Goal: Transaction & Acquisition: Book appointment/travel/reservation

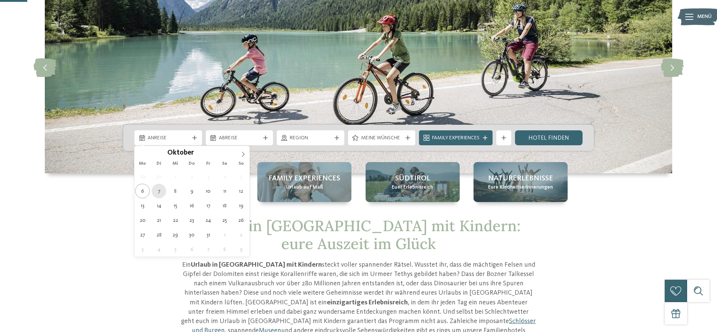
type div "07.10.2025"
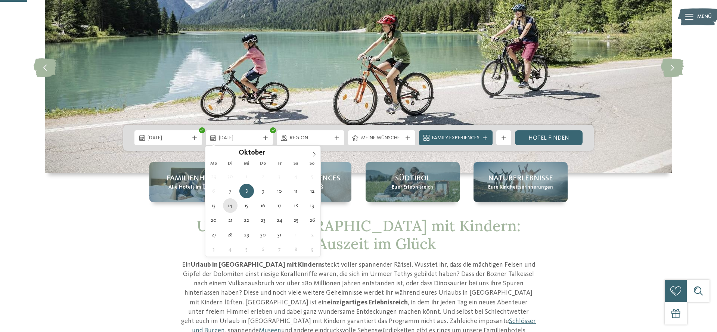
type div "14.10.2025"
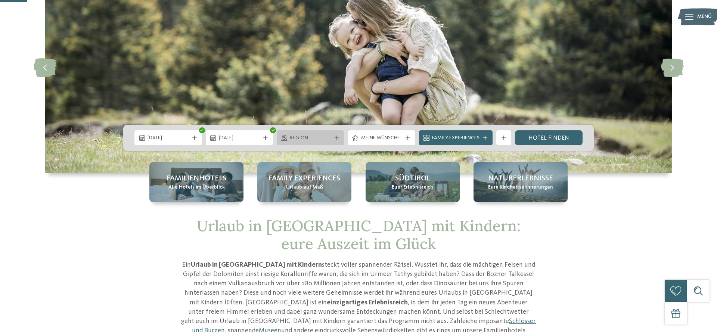
click at [336, 139] on icon at bounding box center [337, 138] width 4 height 4
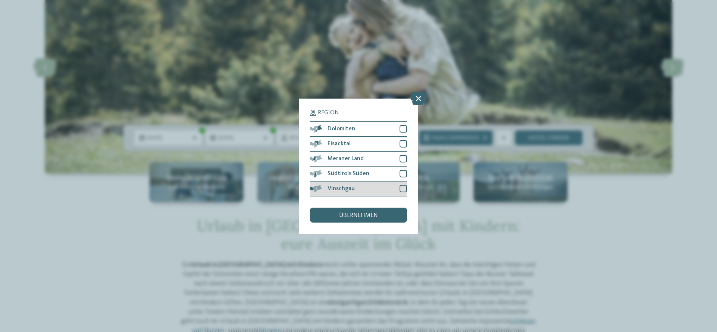
click at [403, 187] on div at bounding box center [403, 188] width 7 height 7
click at [403, 159] on div at bounding box center [403, 158] width 7 height 7
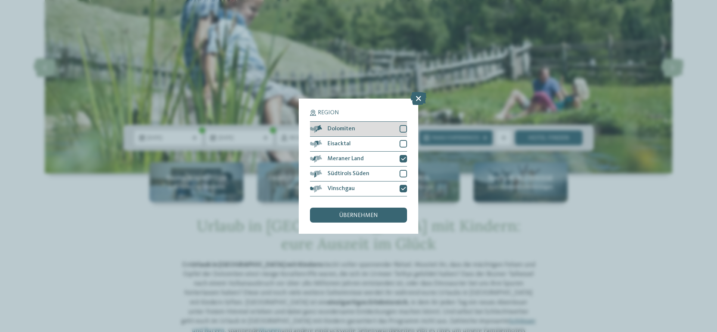
click at [406, 131] on div at bounding box center [403, 128] width 7 height 7
click at [403, 143] on div at bounding box center [403, 143] width 7 height 7
click at [403, 143] on icon at bounding box center [403, 144] width 5 height 4
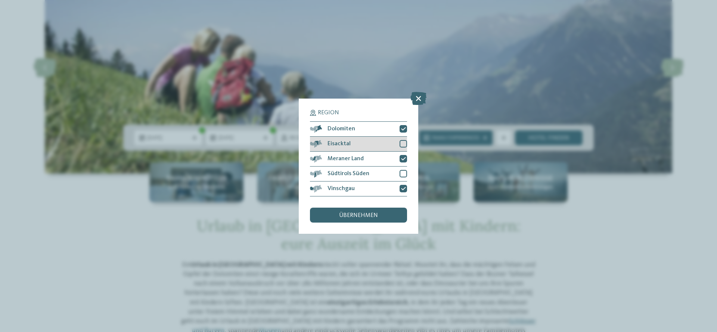
click at [403, 143] on div at bounding box center [403, 143] width 7 height 7
click at [363, 219] on div "übernehmen" at bounding box center [358, 215] width 97 height 15
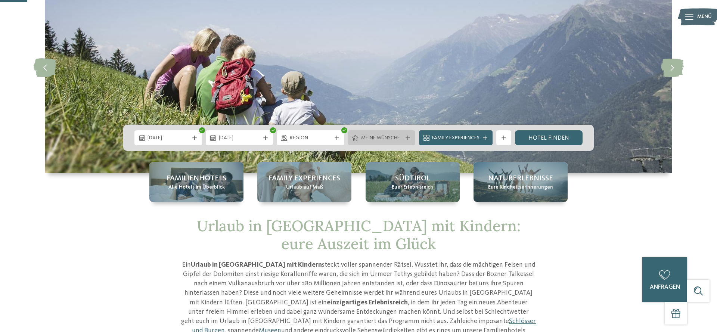
click at [401, 139] on span "Meine Wünsche" at bounding box center [381, 137] width 41 height 7
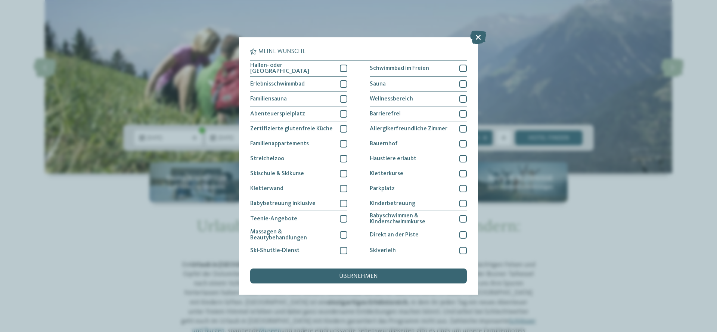
drag, startPoint x: 350, startPoint y: 270, endPoint x: 356, endPoint y: 279, distance: 11.1
click at [350, 270] on div "übernehmen" at bounding box center [358, 275] width 217 height 15
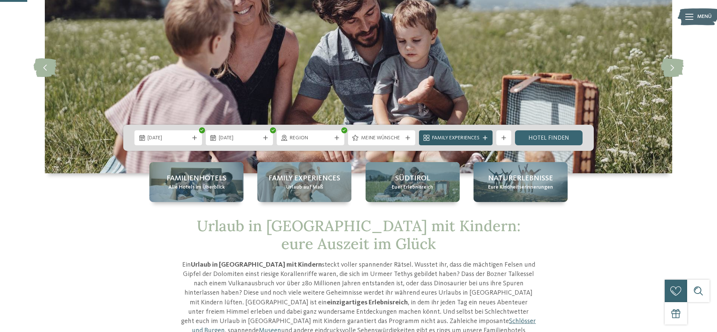
click at [476, 137] on span "Family Experiences" at bounding box center [455, 137] width 47 height 7
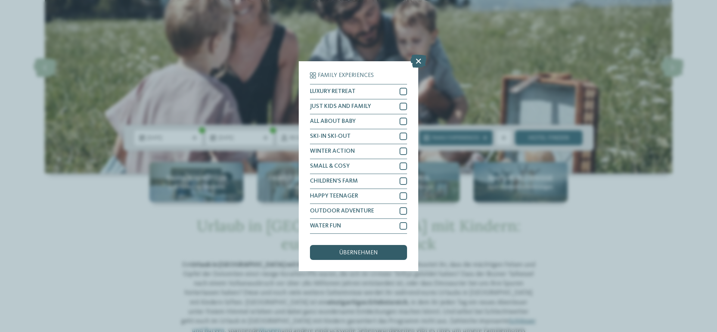
click at [364, 253] on span "übernehmen" at bounding box center [358, 253] width 39 height 6
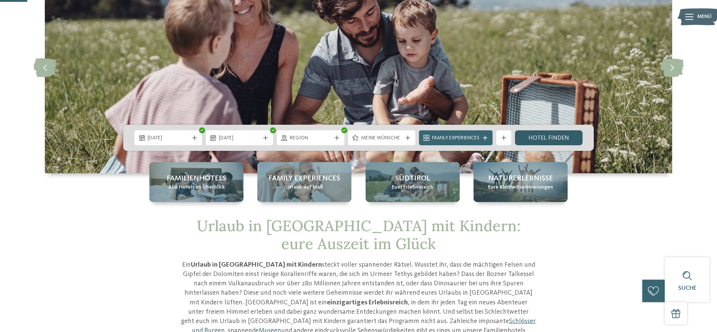
click at [554, 138] on link "Hotel finden" at bounding box center [549, 137] width 68 height 15
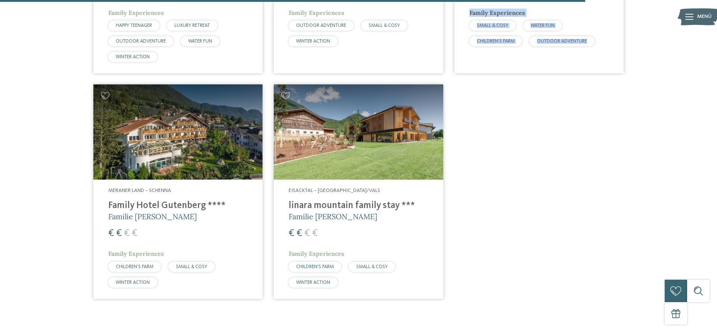
scroll to position [1726, 0]
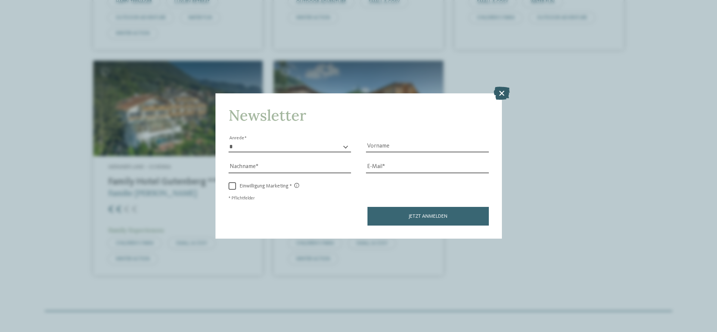
click at [503, 92] on icon at bounding box center [502, 93] width 16 height 13
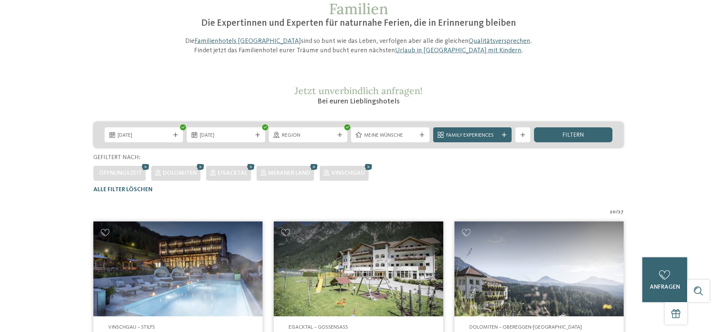
scroll to position [0, 0]
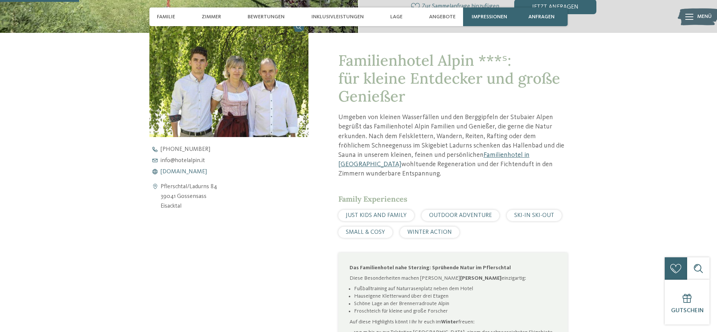
scroll to position [274, 0]
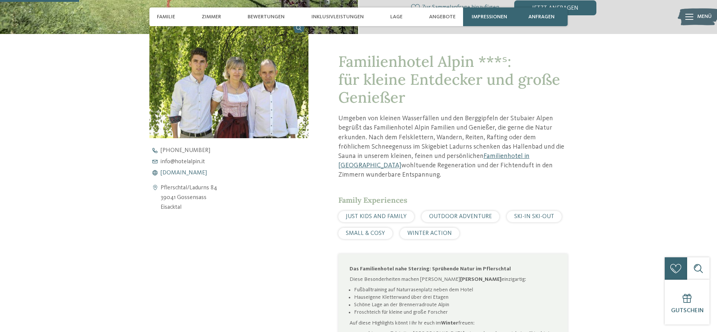
click at [198, 172] on span "www.hotelalpin.it" at bounding box center [184, 173] width 46 height 6
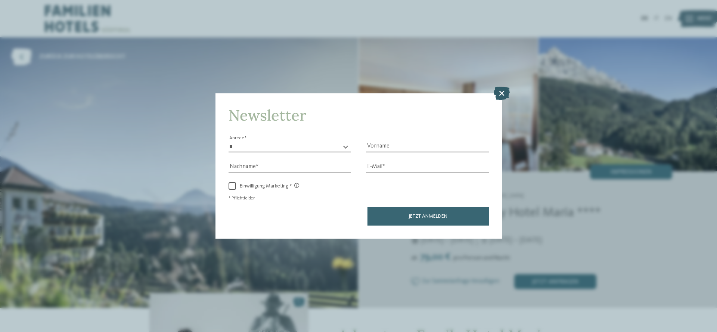
click at [498, 91] on icon at bounding box center [502, 93] width 16 height 13
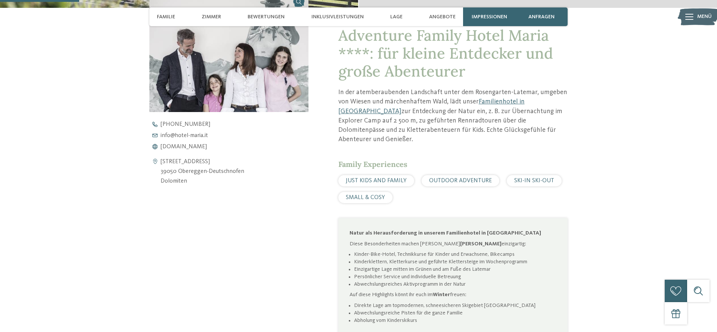
scroll to position [261, 0]
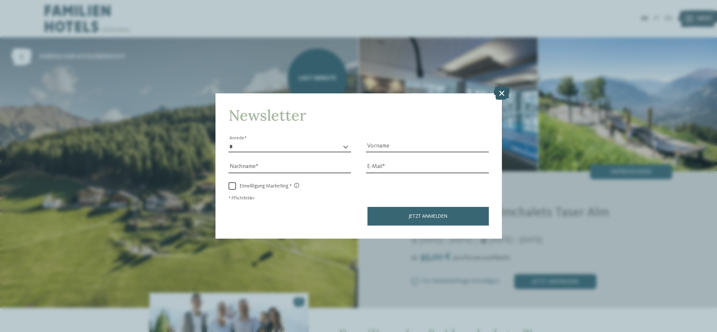
click at [508, 92] on icon at bounding box center [502, 93] width 16 height 13
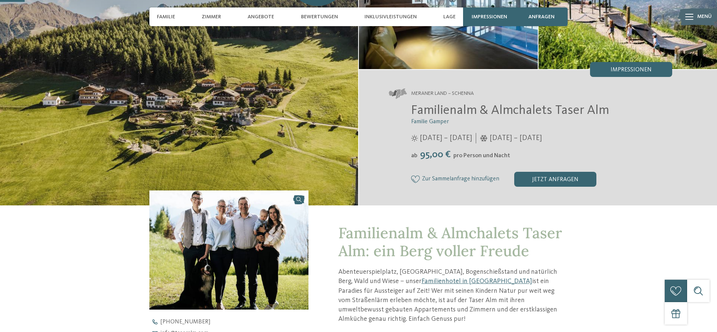
scroll to position [100, 0]
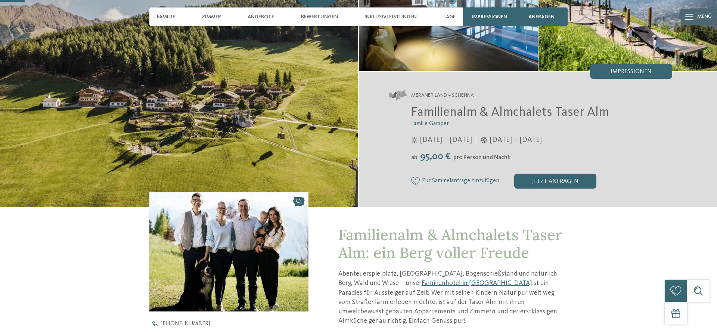
click at [245, 105] on img at bounding box center [179, 72] width 358 height 270
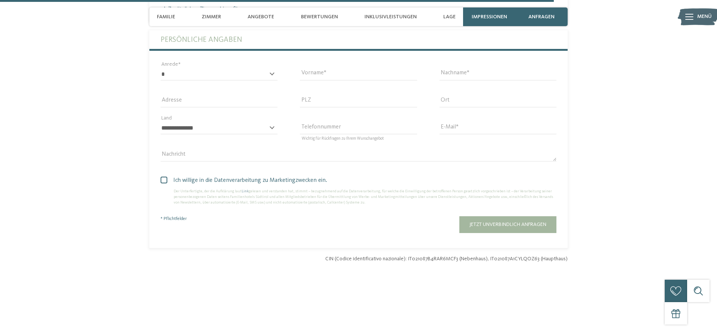
scroll to position [2346, 0]
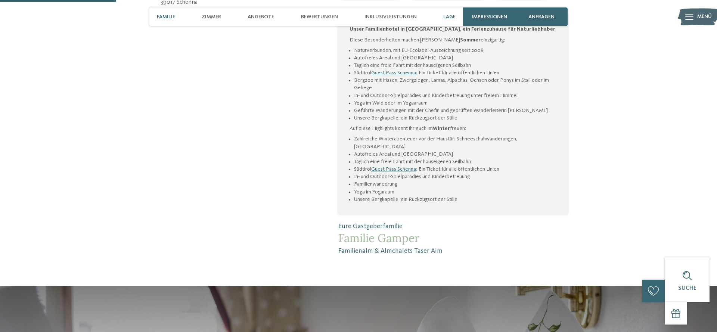
click at [454, 20] on div "Lage" at bounding box center [449, 16] width 20 height 19
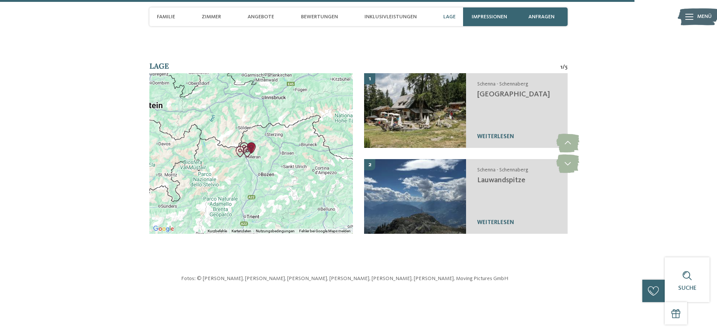
scroll to position [2575, 0]
click at [256, 140] on div at bounding box center [250, 153] width 203 height 161
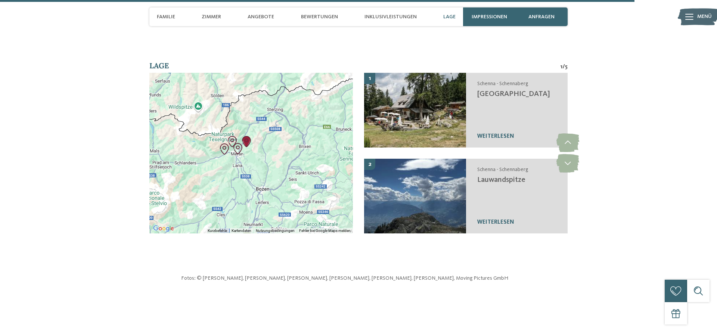
click at [256, 129] on div at bounding box center [250, 153] width 203 height 161
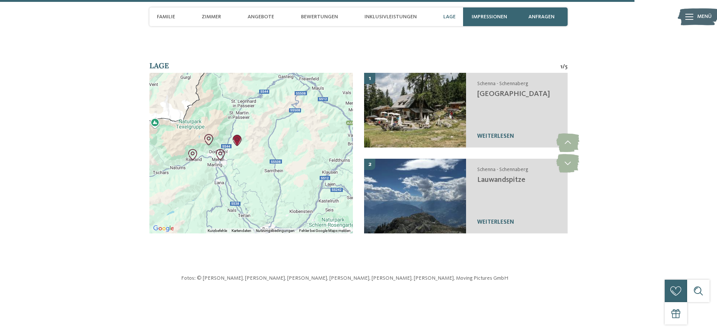
click at [252, 128] on div at bounding box center [250, 153] width 203 height 161
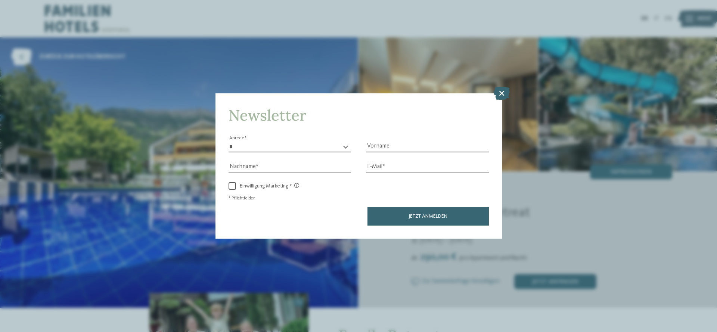
drag, startPoint x: 502, startPoint y: 92, endPoint x: 444, endPoint y: 83, distance: 59.4
click at [503, 92] on icon at bounding box center [502, 93] width 16 height 13
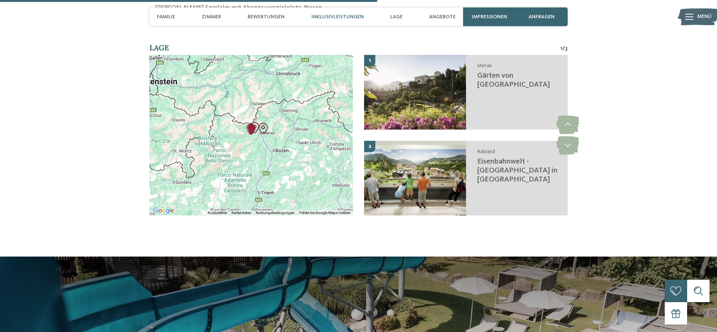
scroll to position [1324, 0]
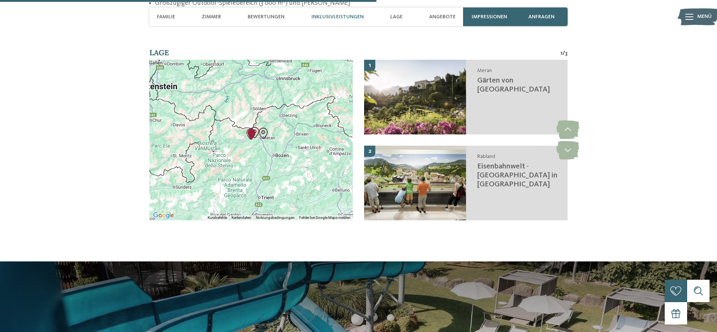
click at [251, 140] on div at bounding box center [250, 140] width 203 height 161
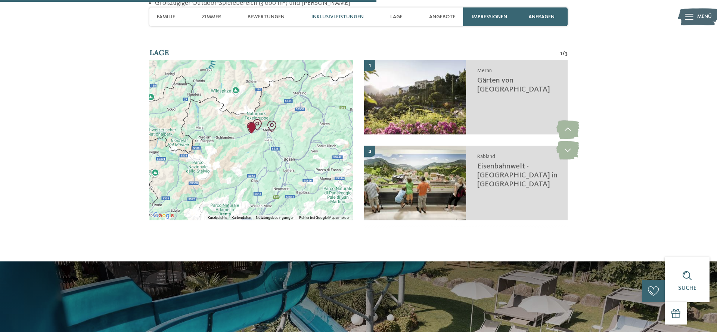
click at [250, 133] on div at bounding box center [250, 140] width 203 height 161
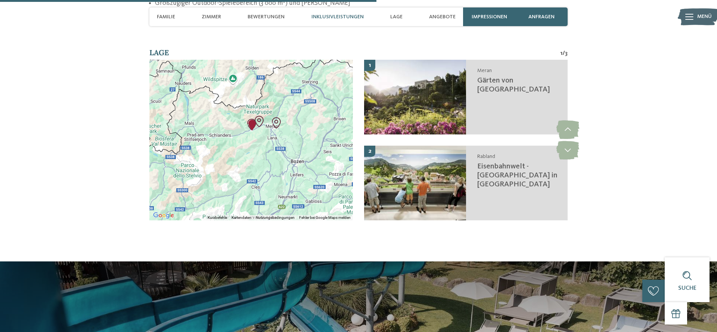
click at [250, 133] on div at bounding box center [250, 140] width 203 height 161
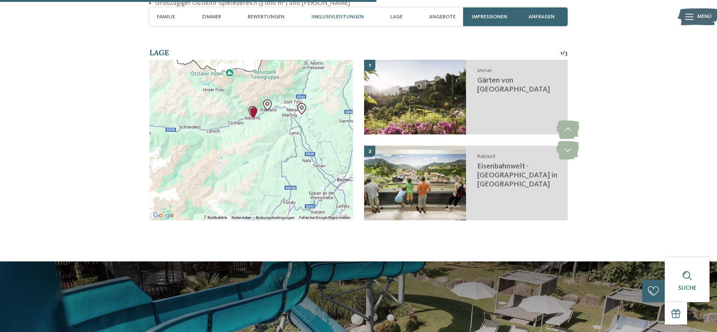
click at [252, 122] on div at bounding box center [250, 140] width 203 height 161
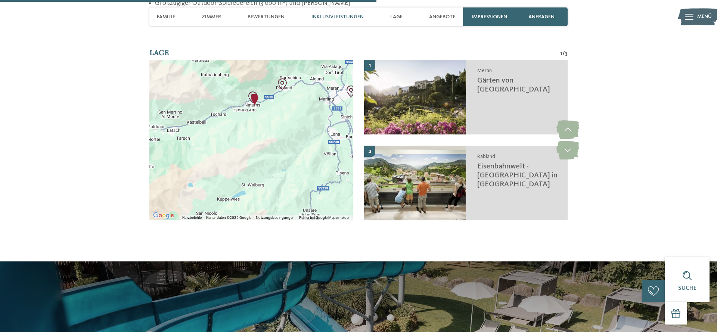
click at [256, 106] on div at bounding box center [250, 140] width 203 height 161
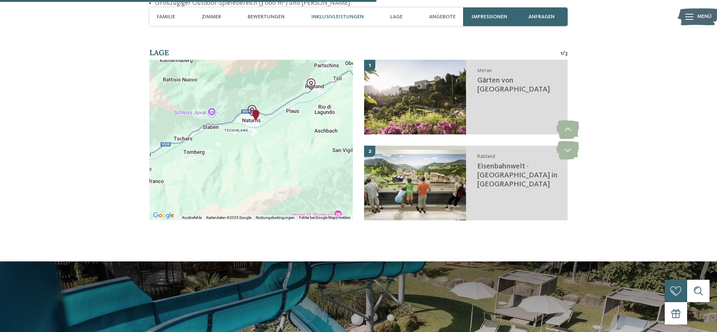
drag, startPoint x: 271, startPoint y: 101, endPoint x: 274, endPoint y: 128, distance: 27.4
click at [274, 128] on div at bounding box center [250, 140] width 203 height 161
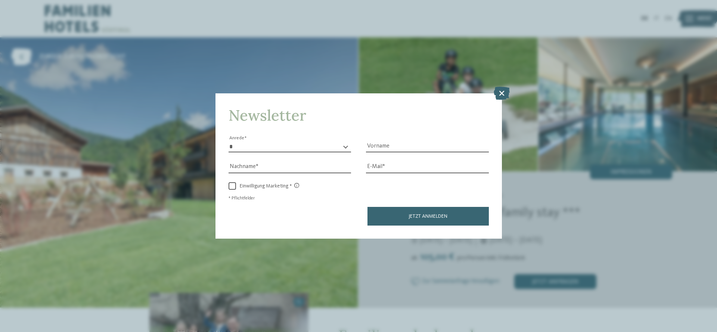
click at [507, 95] on icon at bounding box center [502, 93] width 16 height 13
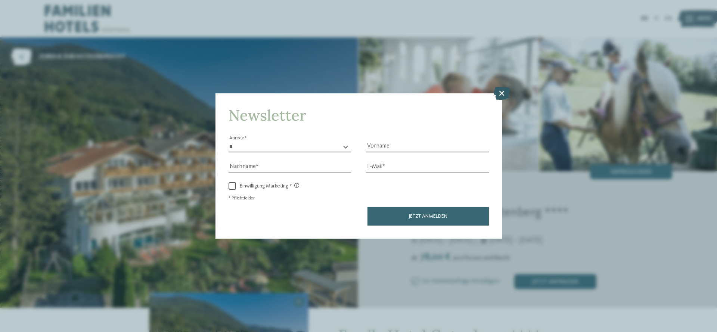
click at [501, 93] on icon at bounding box center [502, 93] width 16 height 13
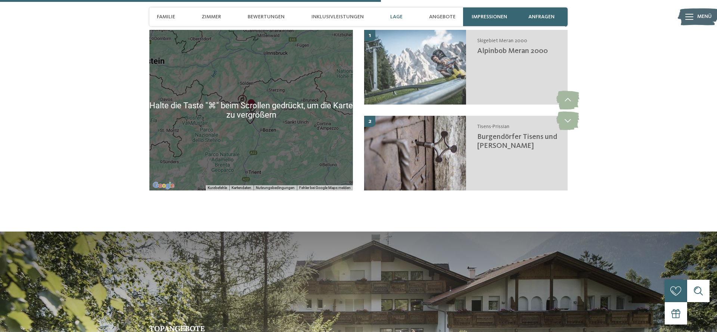
scroll to position [1324, 0]
click at [251, 117] on div at bounding box center [250, 110] width 203 height 161
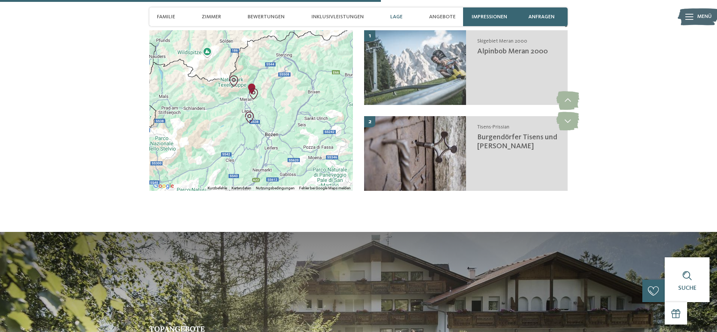
click at [264, 88] on div at bounding box center [250, 110] width 203 height 161
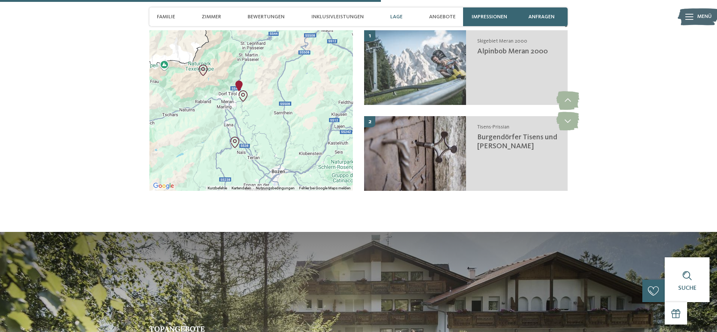
click at [262, 84] on div at bounding box center [250, 110] width 203 height 161
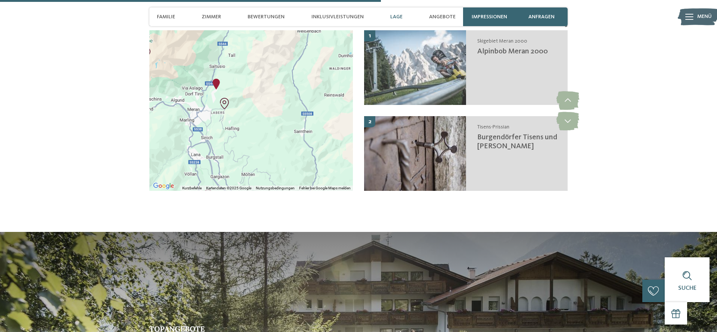
click at [247, 75] on div at bounding box center [250, 110] width 203 height 161
click at [246, 75] on div at bounding box center [250, 110] width 203 height 161
click at [217, 82] on div at bounding box center [250, 110] width 203 height 161
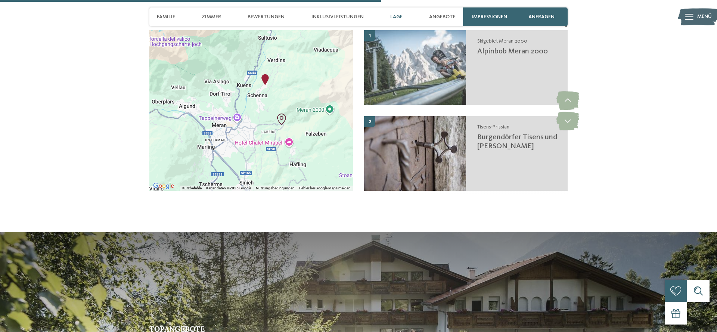
drag, startPoint x: 251, startPoint y: 78, endPoint x: 285, endPoint y: 77, distance: 34.0
click at [285, 77] on div at bounding box center [250, 110] width 203 height 161
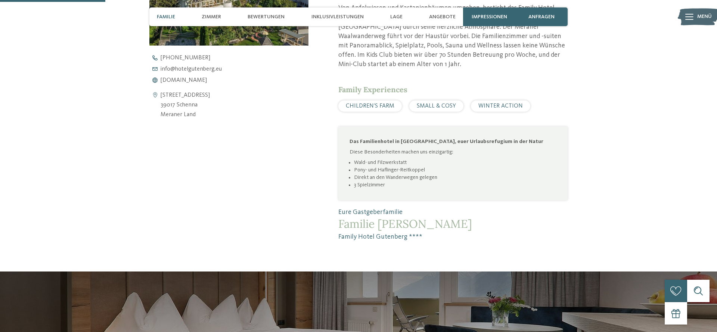
scroll to position [365, 0]
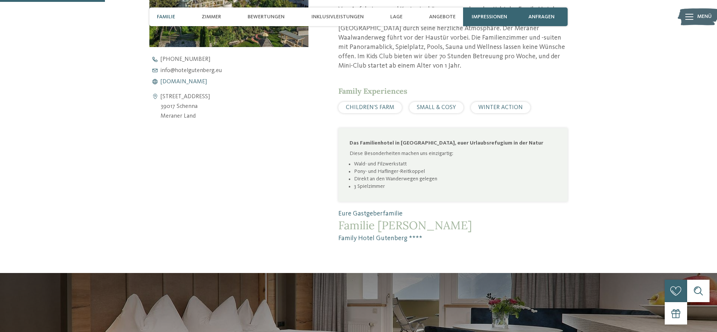
click at [187, 82] on span "www.hotelgutenberg.eu" at bounding box center [184, 82] width 46 height 6
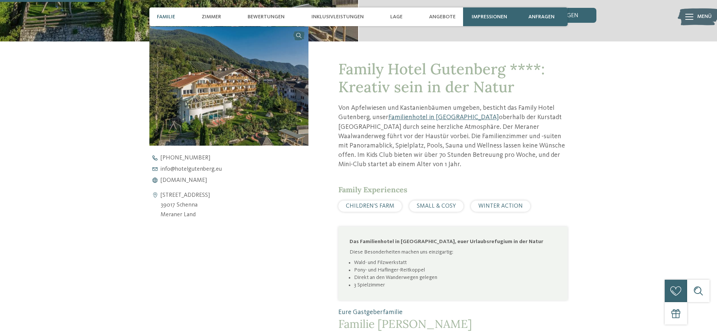
scroll to position [0, 0]
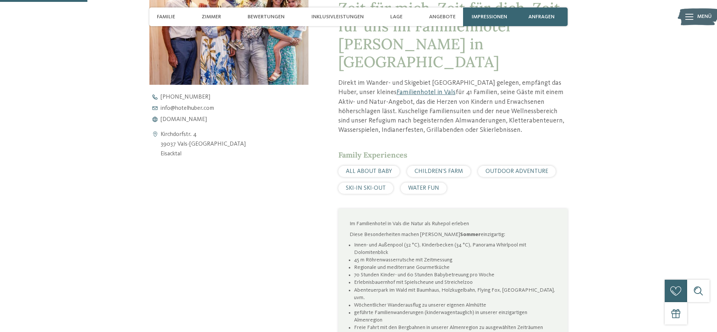
scroll to position [326, 0]
click at [202, 124] on span "[DOMAIN_NAME]" at bounding box center [184, 121] width 46 height 6
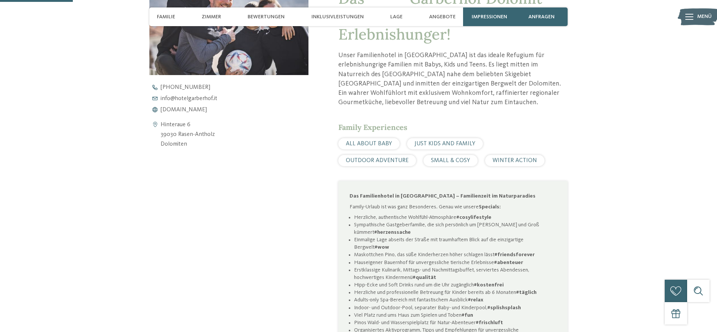
scroll to position [310, 0]
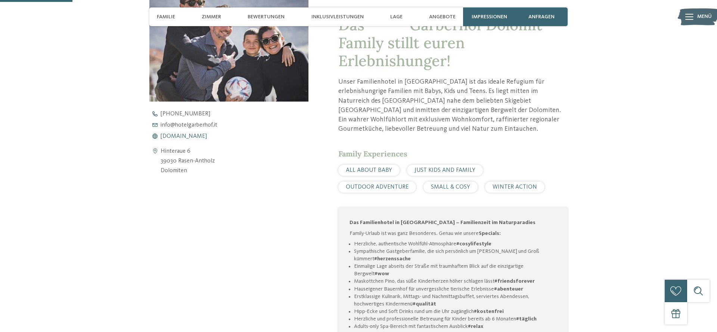
click at [184, 139] on span "[DOMAIN_NAME]" at bounding box center [184, 136] width 46 height 6
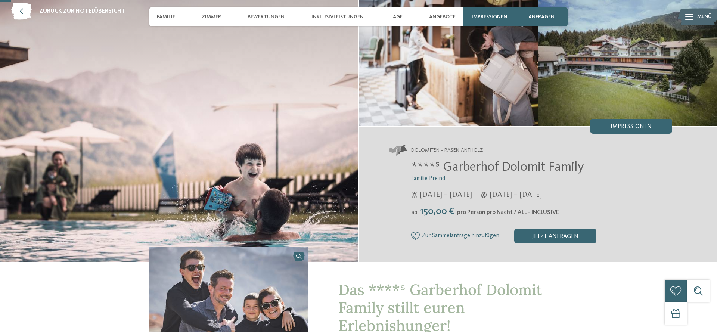
scroll to position [43, 0]
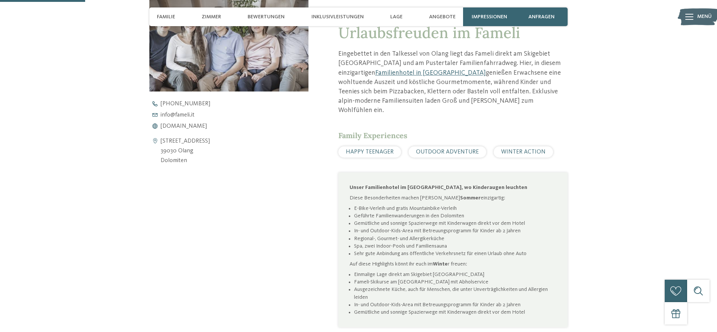
scroll to position [321, 0]
click at [186, 127] on span "www.fameli.it" at bounding box center [184, 125] width 46 height 6
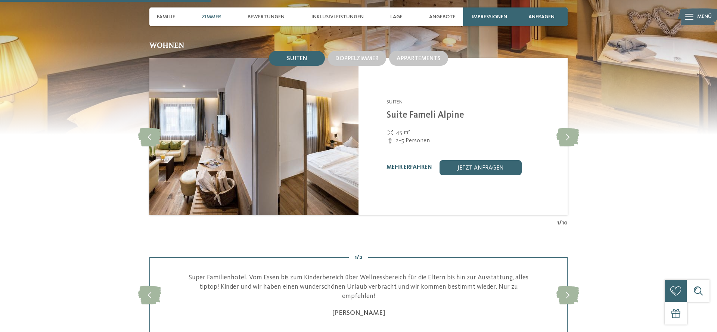
scroll to position [768, 0]
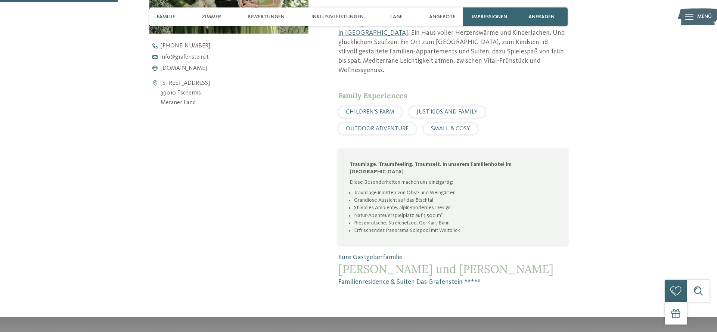
scroll to position [395, 0]
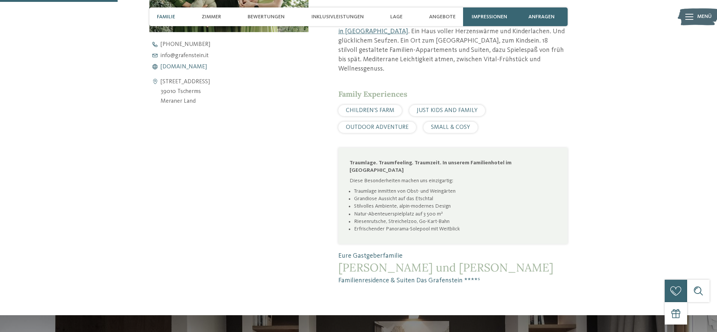
click at [196, 67] on span "[DOMAIN_NAME]" at bounding box center [184, 67] width 46 height 6
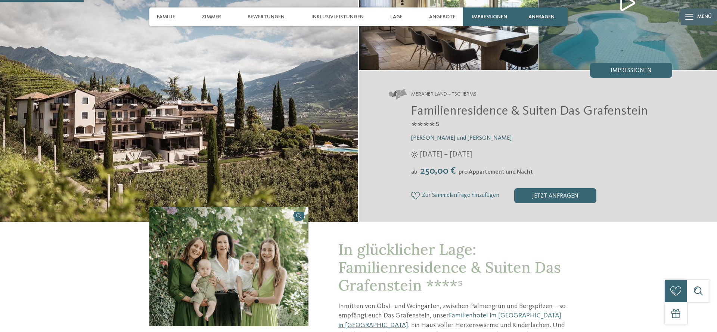
scroll to position [0, 0]
